Goal: Check status: Check status

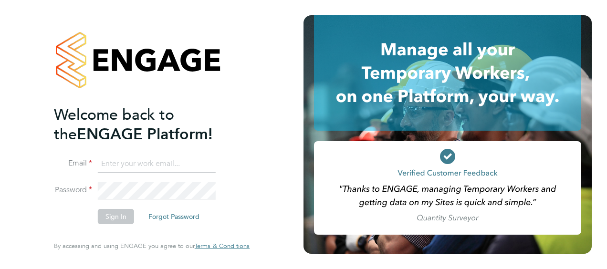
click at [126, 163] on input at bounding box center [157, 164] width 118 height 17
type input "[EMAIL_ADDRESS][PERSON_NAME][DOMAIN_NAME]"
click at [117, 215] on button "Sign In" at bounding box center [116, 216] width 36 height 15
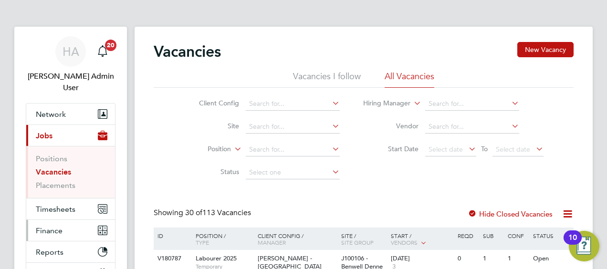
click at [55, 226] on span "Finance" at bounding box center [49, 230] width 27 height 9
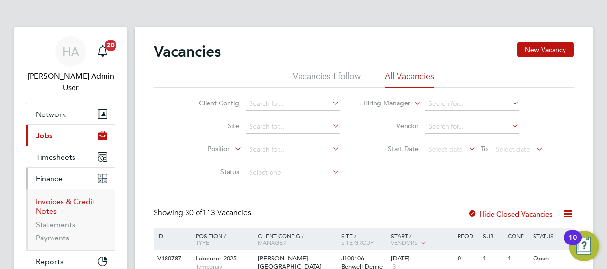
click at [52, 197] on link "Invoices & Credit Notes" at bounding box center [66, 206] width 60 height 19
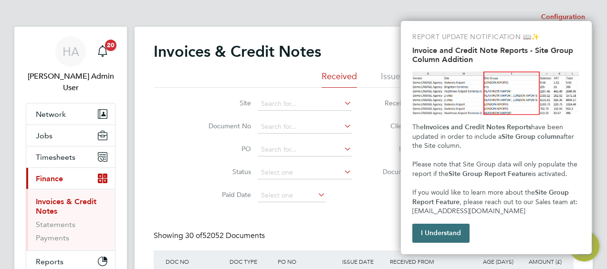
click at [444, 234] on button "I Understand" at bounding box center [441, 233] width 57 height 19
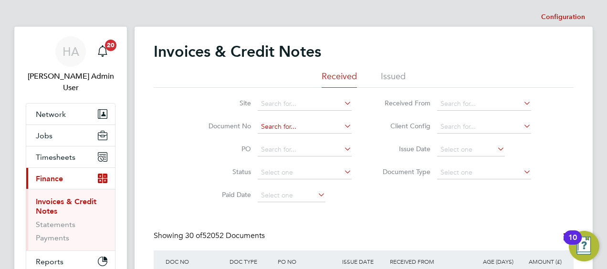
click at [312, 127] on input at bounding box center [305, 126] width 94 height 13
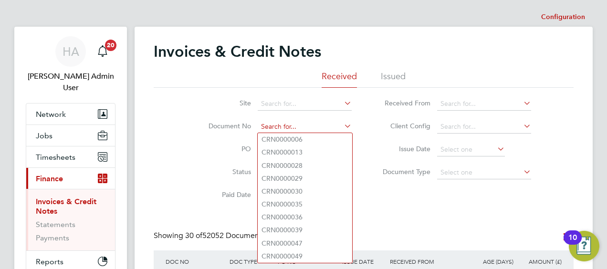
paste input "0032976"
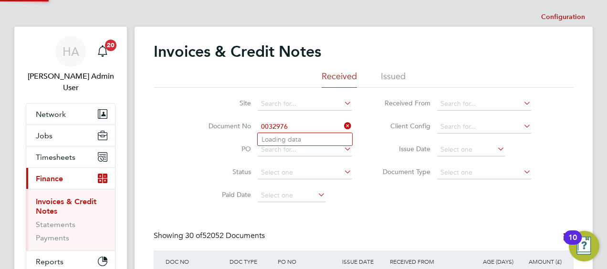
type input "CRN0000006"
click at [309, 124] on input at bounding box center [305, 126] width 94 height 13
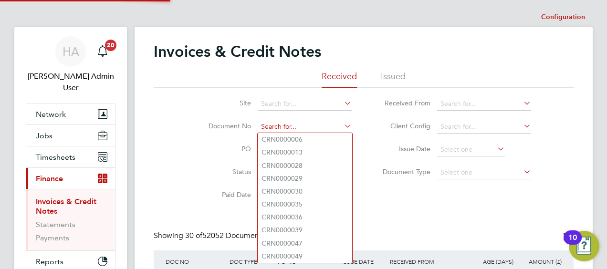
paste input "32976"
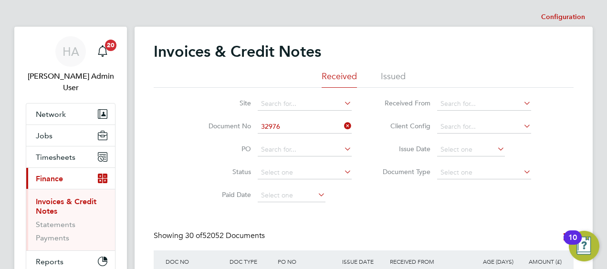
click at [291, 138] on b "32976" at bounding box center [290, 140] width 19 height 8
type input "INV0032976"
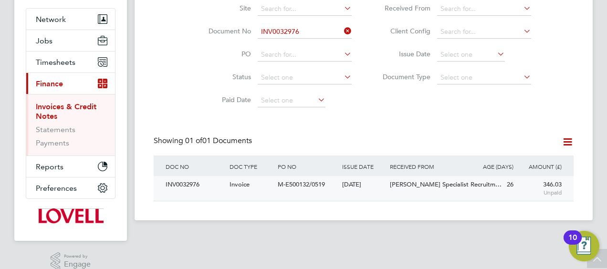
click at [319, 185] on span "M-E500132/0519" at bounding box center [301, 184] width 47 height 8
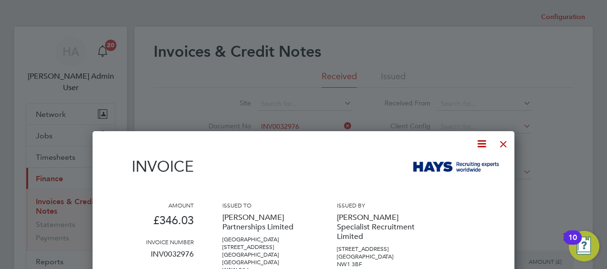
click at [503, 143] on div at bounding box center [503, 141] width 17 height 17
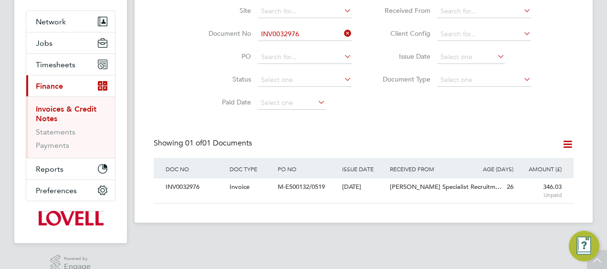
scroll to position [95, 0]
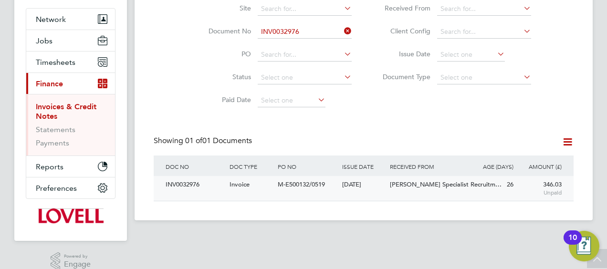
click at [306, 184] on span "M-E500132/0519" at bounding box center [301, 184] width 47 height 8
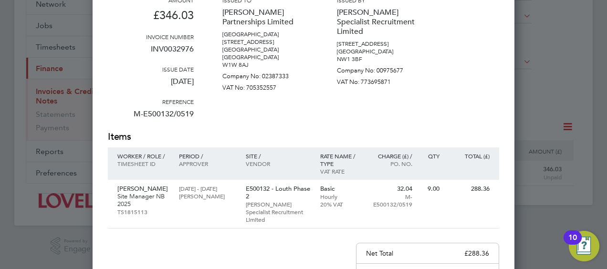
scroll to position [95, 0]
